Goal: Transaction & Acquisition: Subscribe to service/newsletter

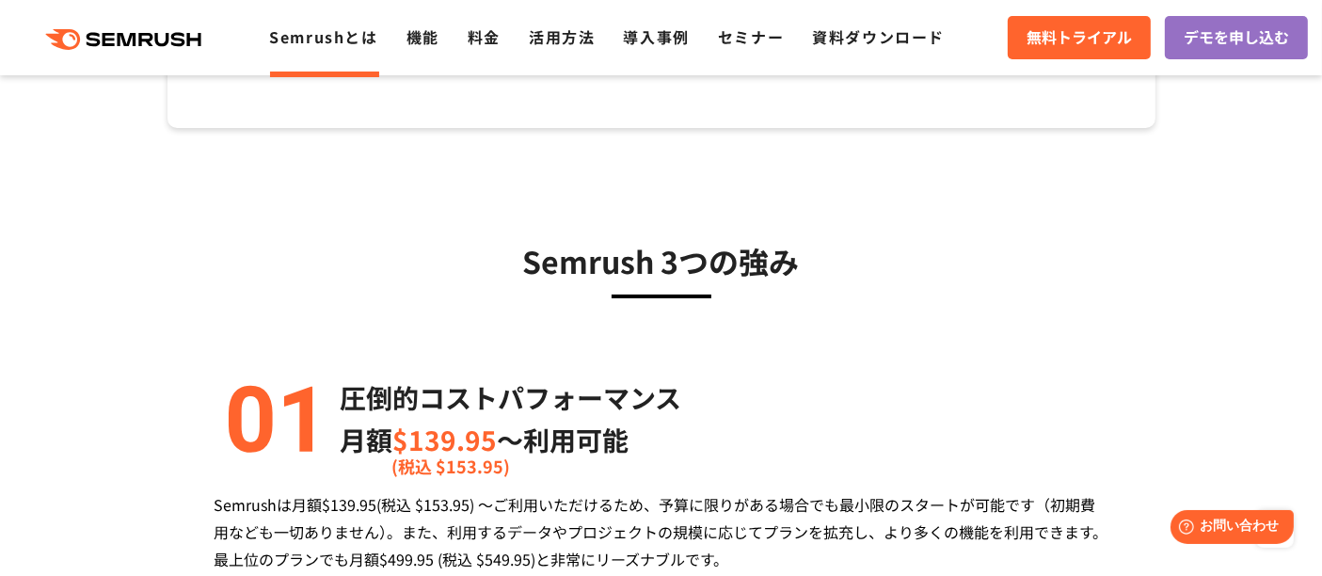
scroll to position [418, 0]
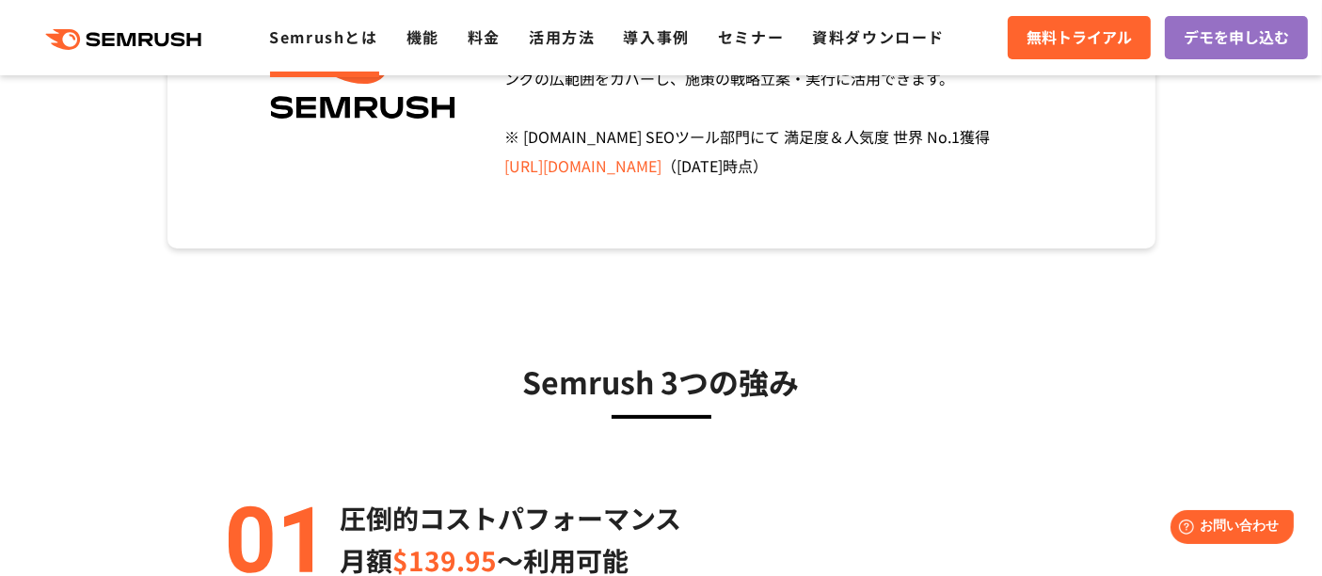
click at [484, 51] on div ".cls {fill: #FF642D;} .cls {fill: #FF642D;} Semrushとは 機能 料金 活用方法 導入事例 セミナー 資料ダウ…" at bounding box center [661, 37] width 1322 height 56
click at [481, 49] on li "料金" at bounding box center [484, 37] width 33 height 24
click at [497, 38] on link "料金" at bounding box center [484, 36] width 33 height 23
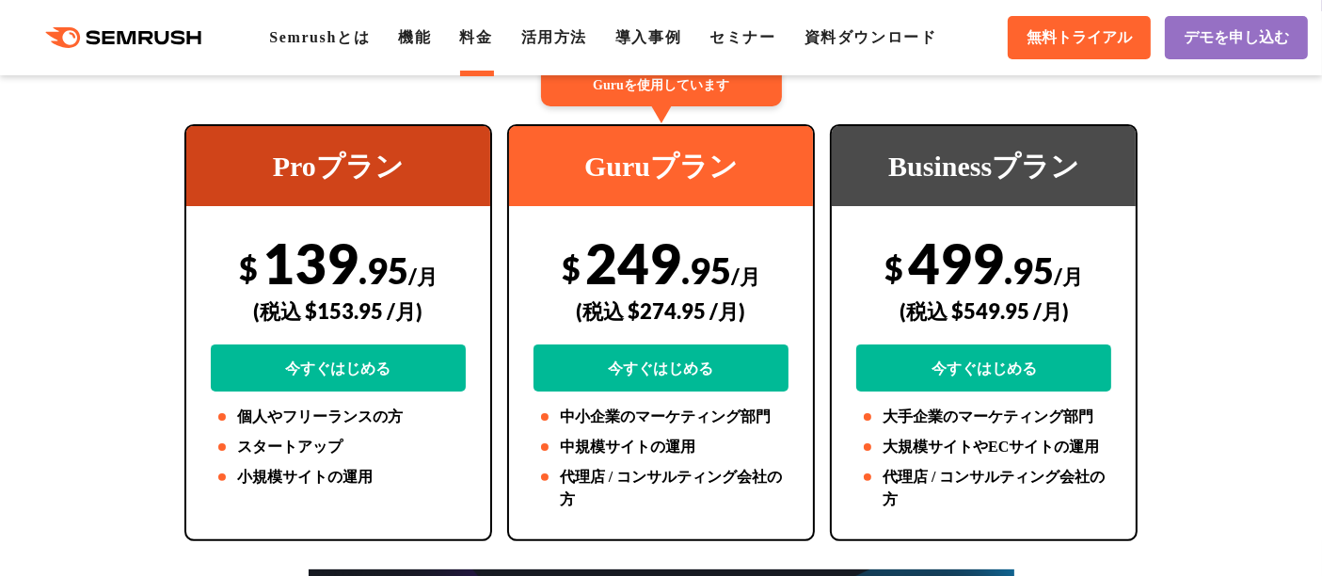
scroll to position [418, 0]
